Goal: Task Accomplishment & Management: Manage account settings

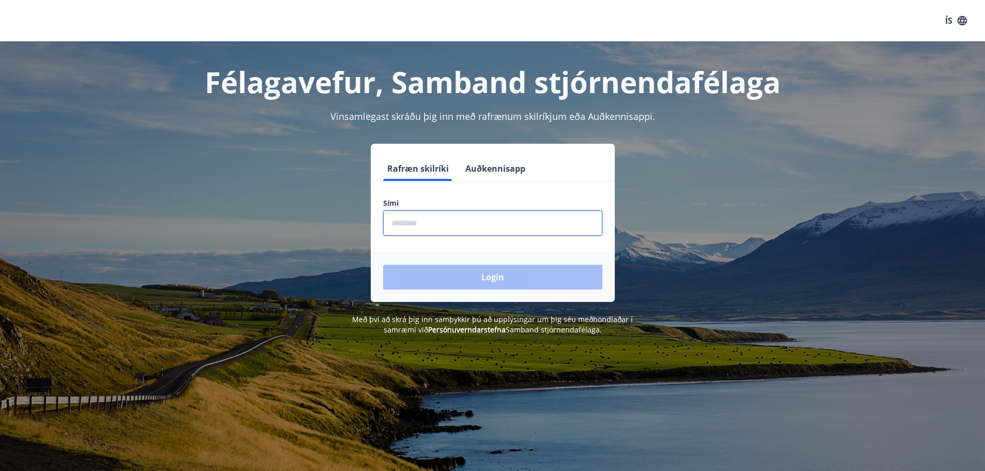
click at [442, 222] on input "phone" at bounding box center [492, 222] width 219 height 25
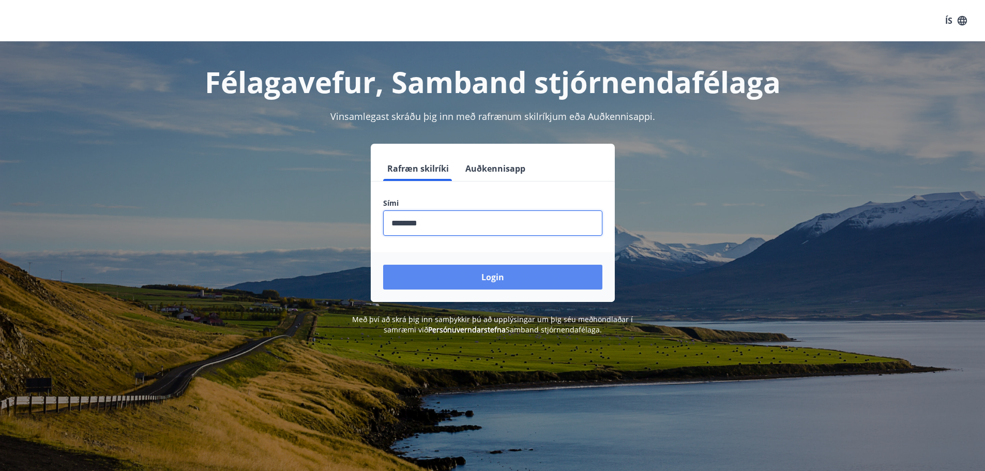
type input "********"
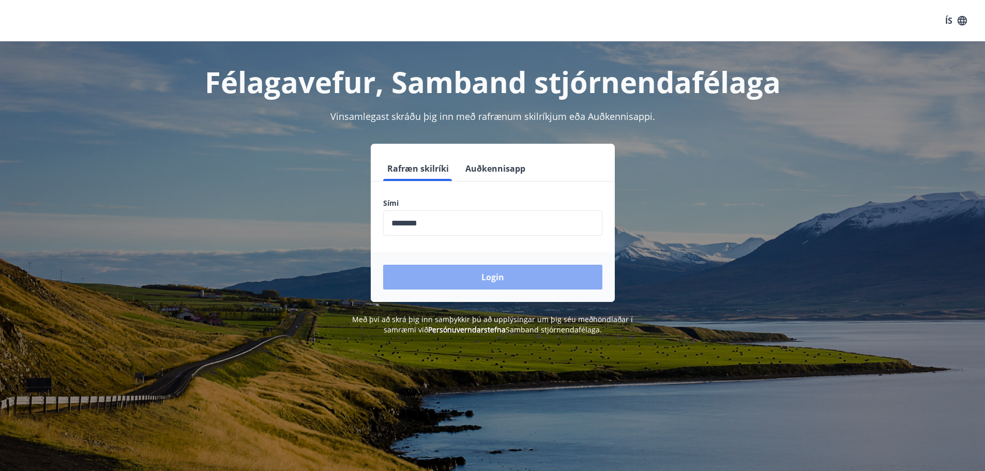
click at [488, 279] on button "Login" at bounding box center [492, 277] width 219 height 25
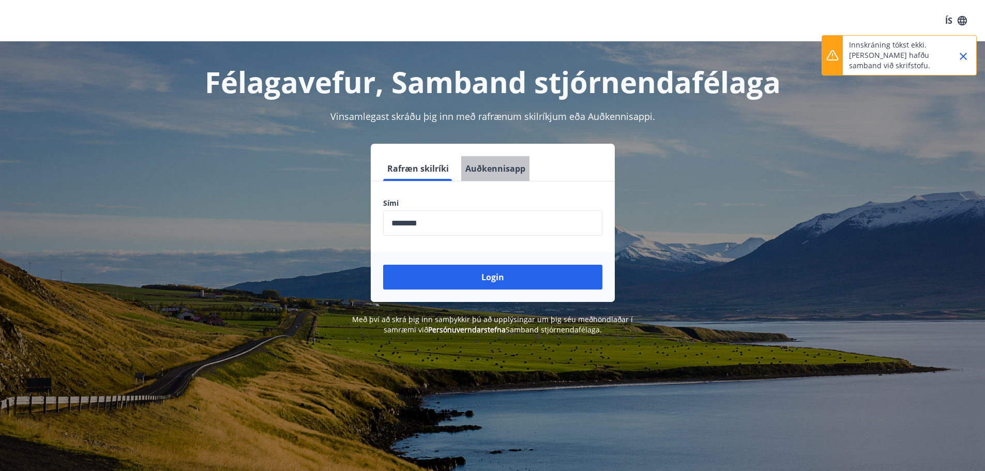
click at [497, 162] on button "Auðkennisapp" at bounding box center [495, 168] width 68 height 25
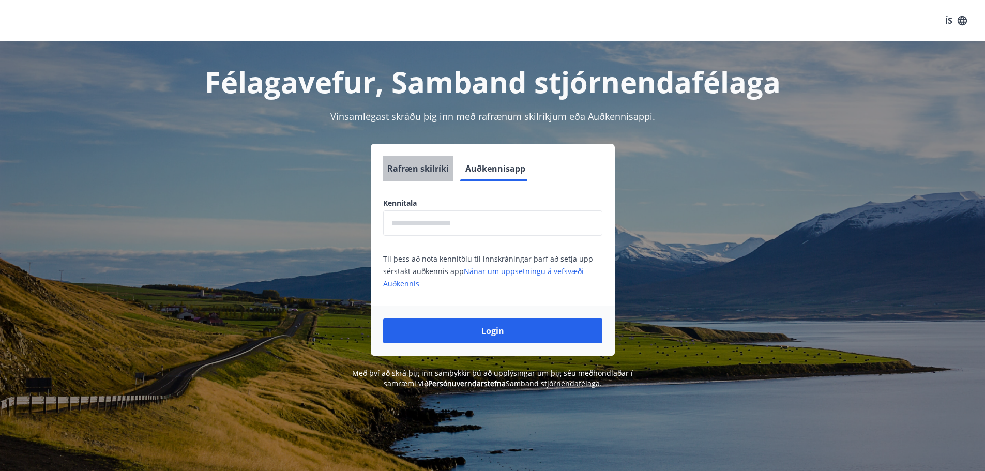
click at [421, 168] on button "Rafræn skilríki" at bounding box center [418, 168] width 70 height 25
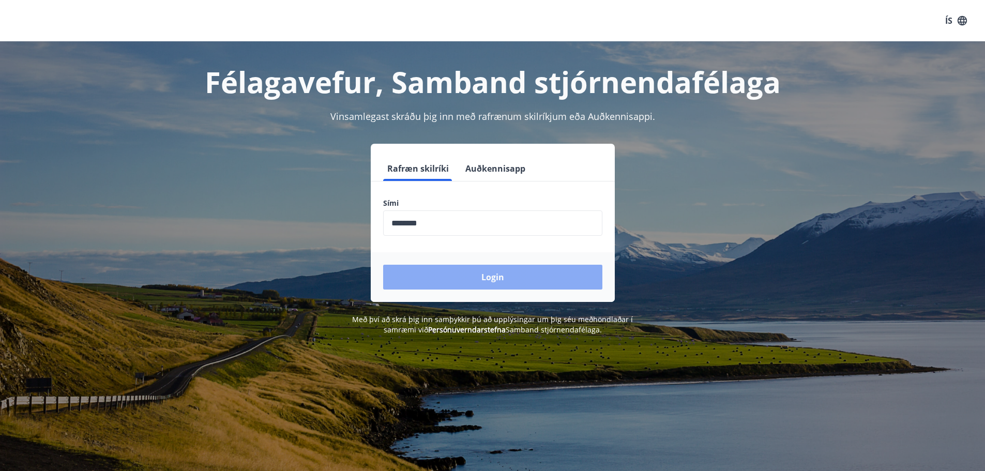
click at [491, 279] on button "Login" at bounding box center [492, 277] width 219 height 25
click at [487, 276] on button "Login" at bounding box center [492, 277] width 219 height 25
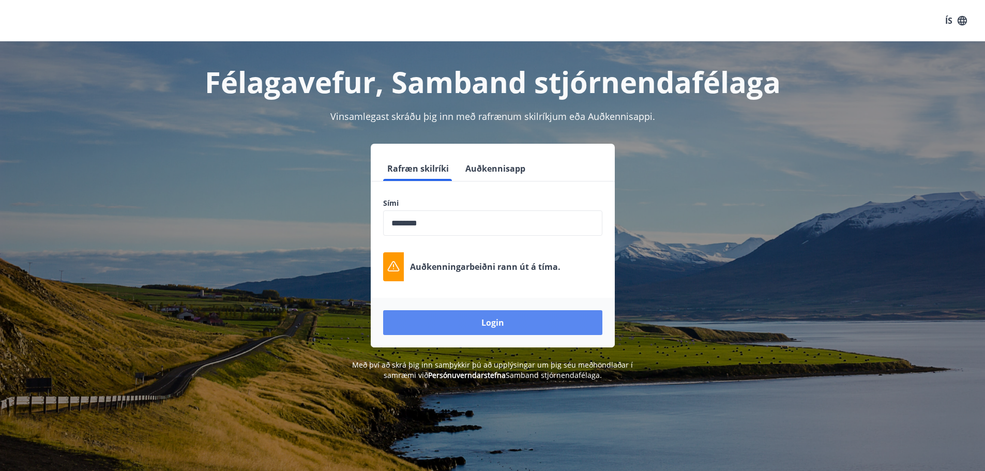
click at [500, 321] on button "Login" at bounding box center [492, 322] width 219 height 25
click at [503, 322] on button "Login" at bounding box center [492, 322] width 219 height 25
